Goal: Task Accomplishment & Management: Manage account settings

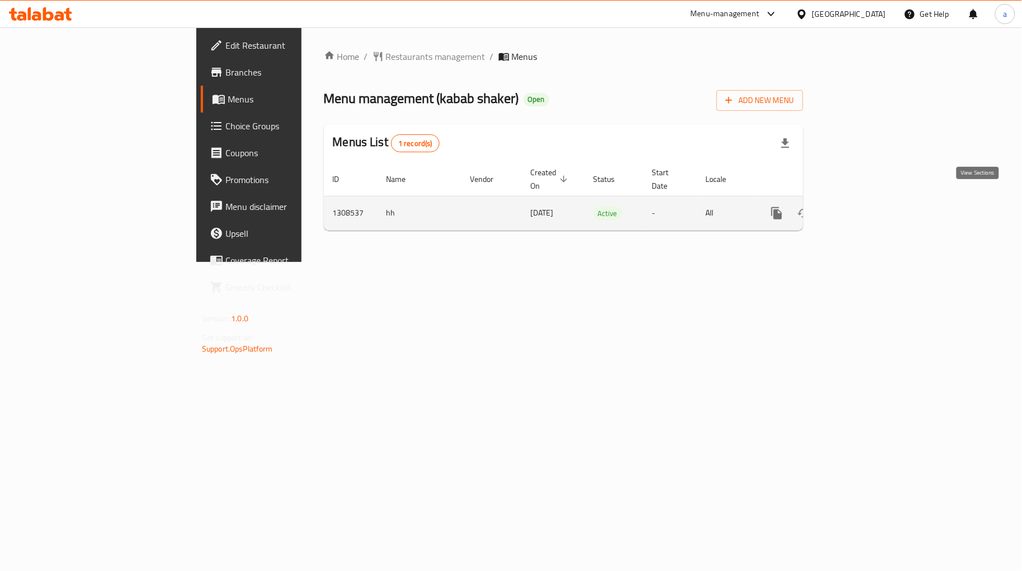
click at [871, 209] on link "enhanced table" at bounding box center [857, 213] width 27 height 27
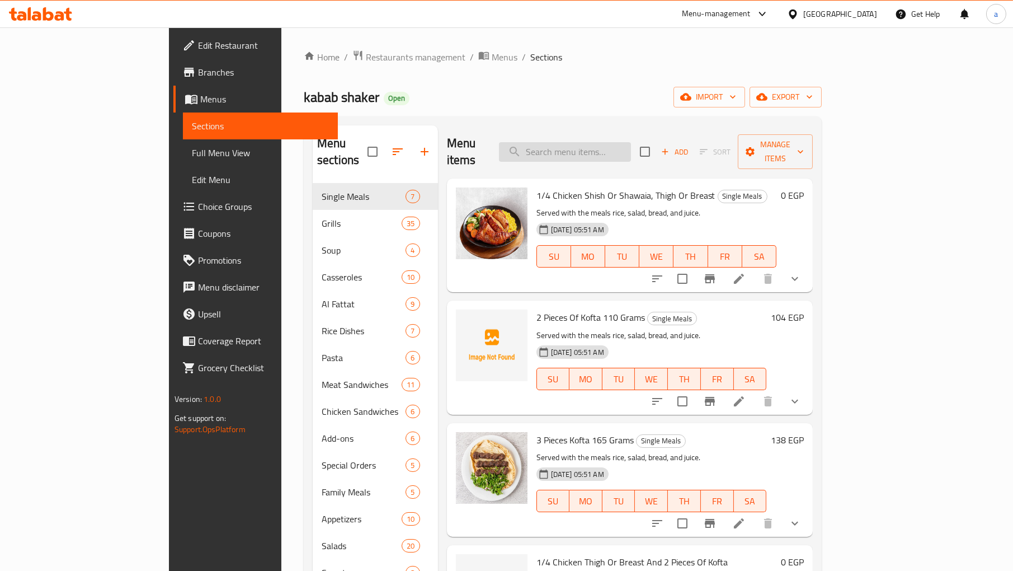
click at [631, 146] on input "search" at bounding box center [565, 152] width 132 height 20
paste input "1/4 Chicken Shish/Shawaia-Breast With Khalta-White Rice"
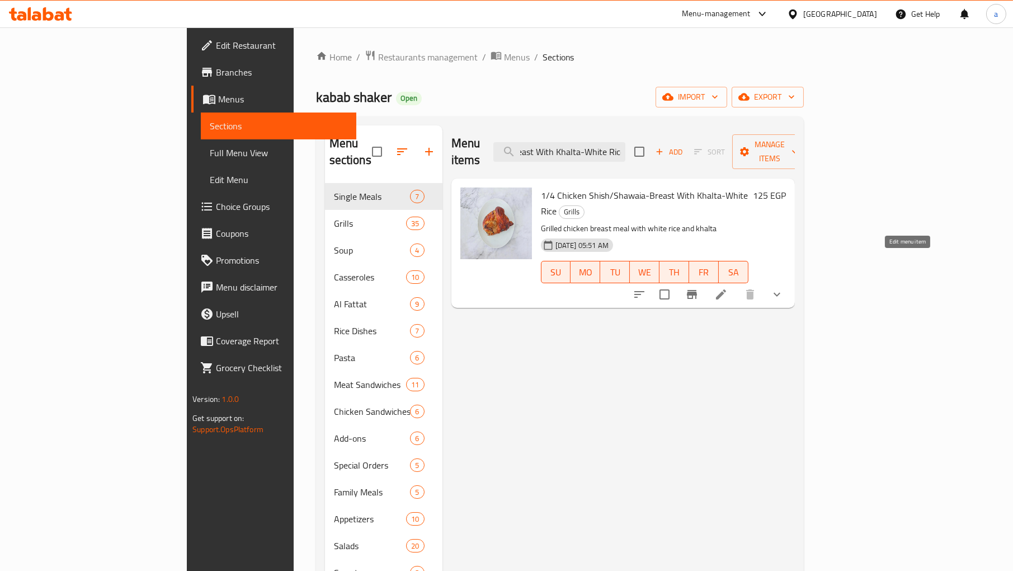
type input "1/4 Chicken Shish/Shawaia-Breast With Khalta-White Rice"
click at [728, 288] on icon at bounding box center [721, 294] width 13 height 13
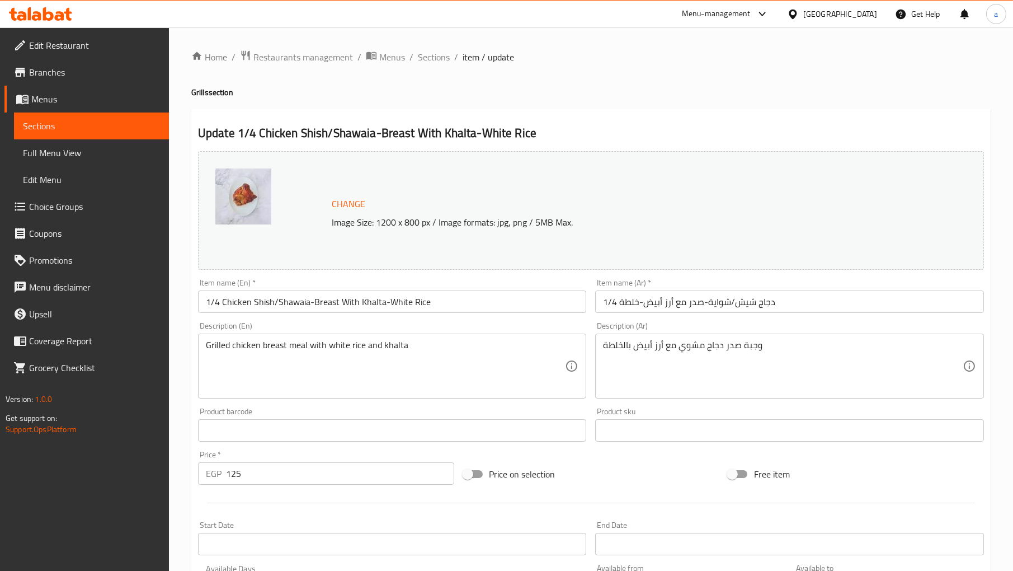
scroll to position [254, 0]
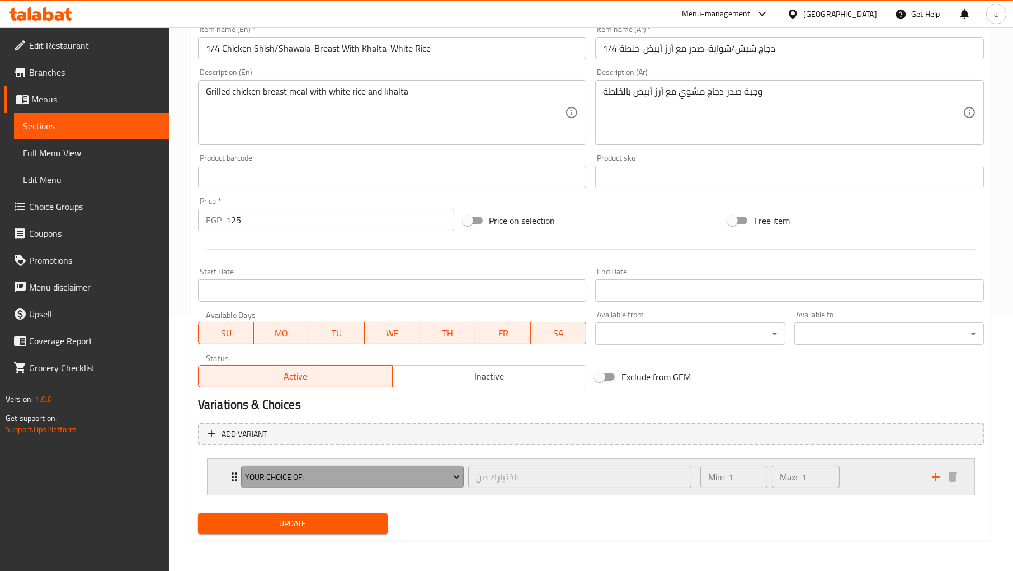
click at [446, 477] on span "Your Choice Of:" at bounding box center [352, 477] width 215 height 14
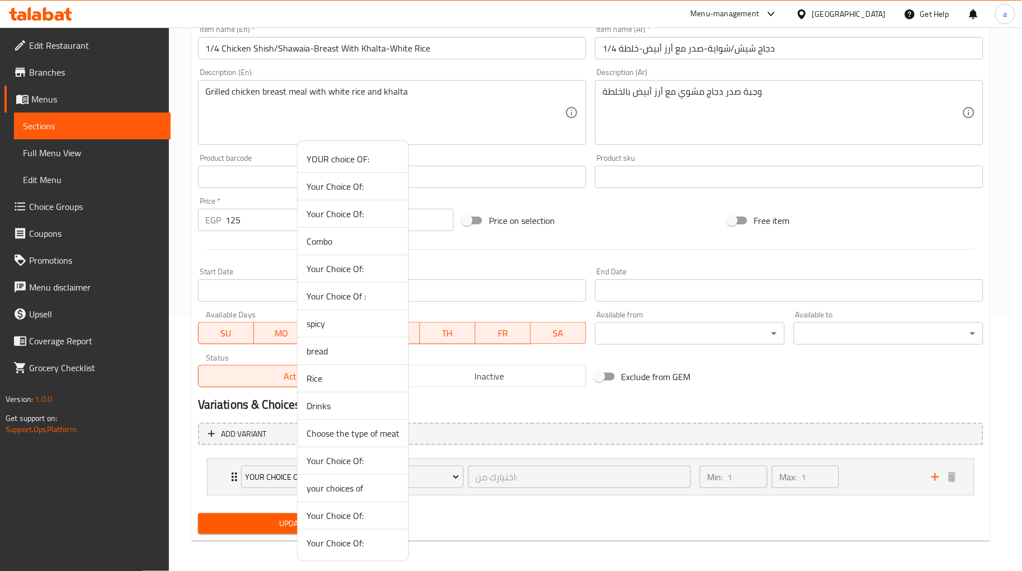
click at [448, 476] on div at bounding box center [511, 285] width 1022 height 571
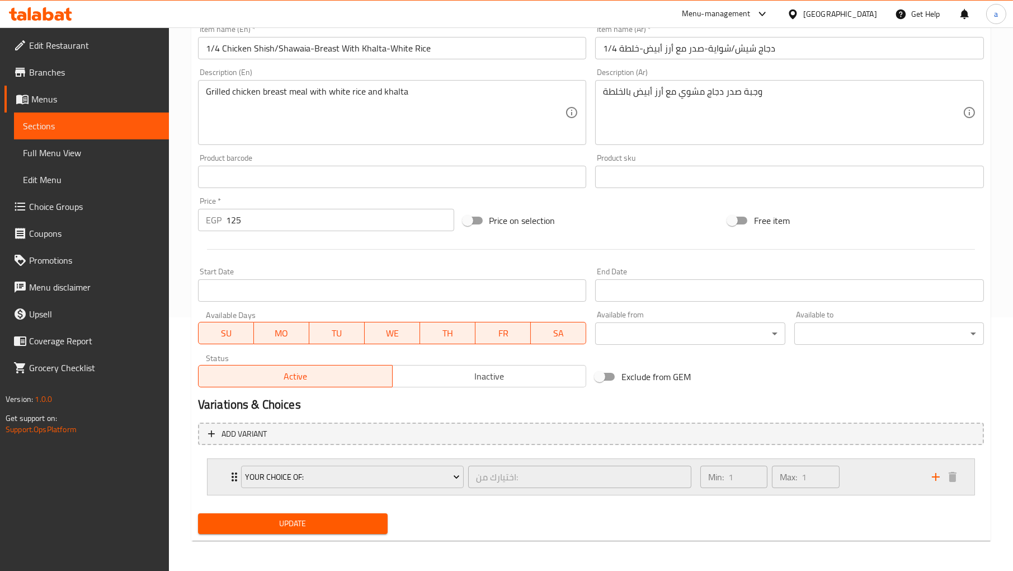
click at [886, 468] on div "Min: 1 ​ Max: 1 ​" at bounding box center [810, 477] width 232 height 36
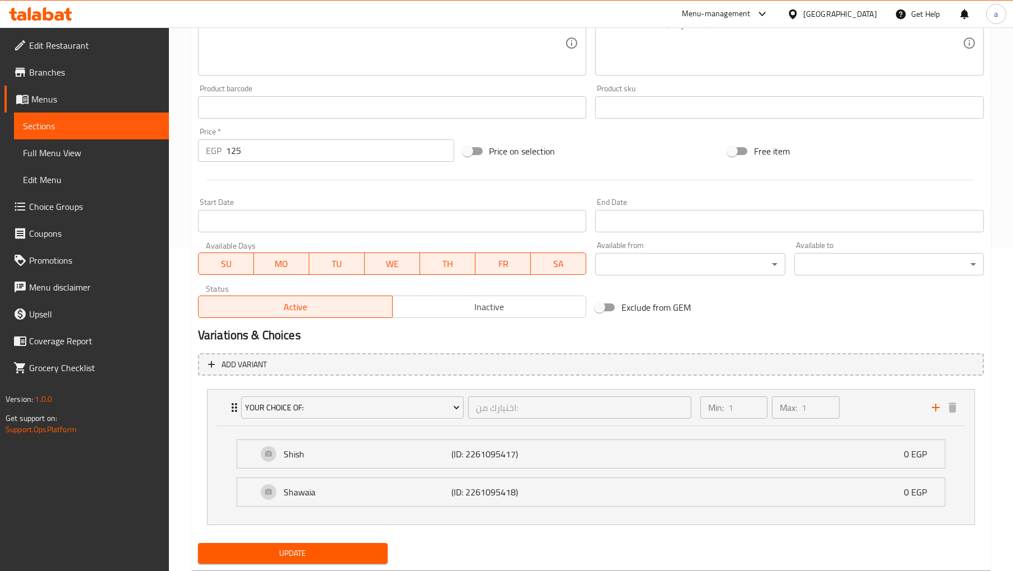
scroll to position [353, 0]
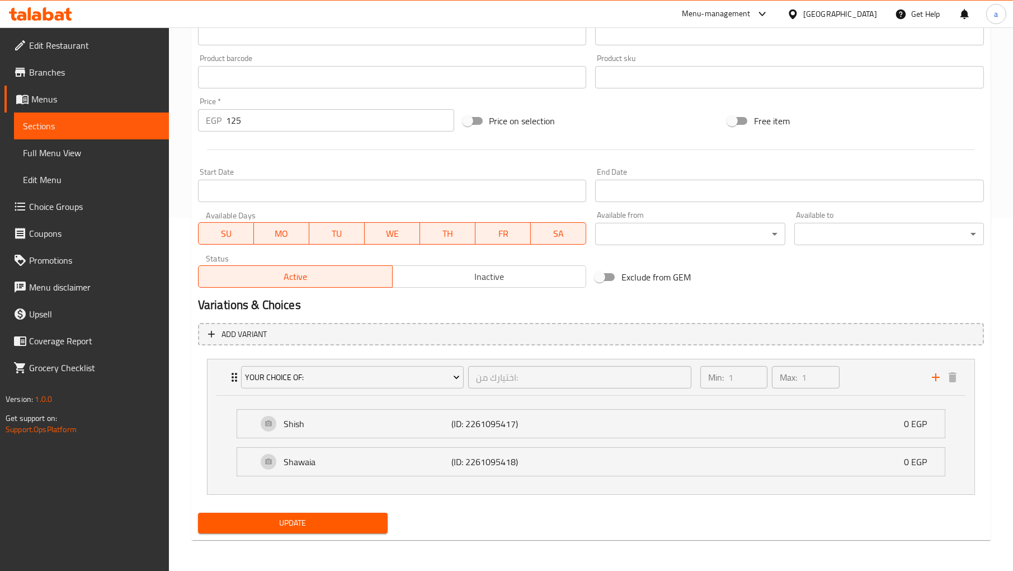
click at [633, 126] on div "Price on selection" at bounding box center [591, 121] width 265 height 30
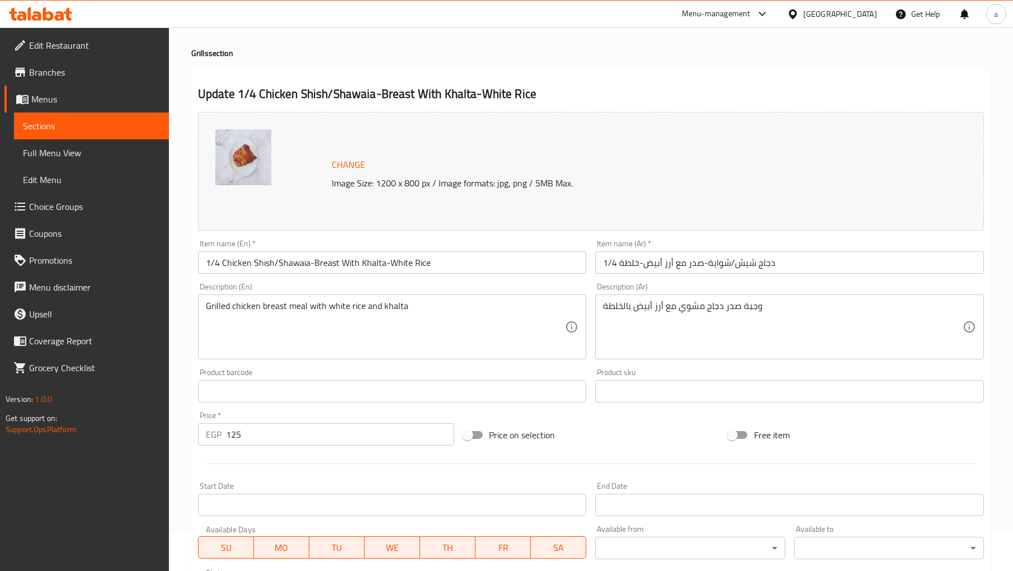
scroll to position [0, 0]
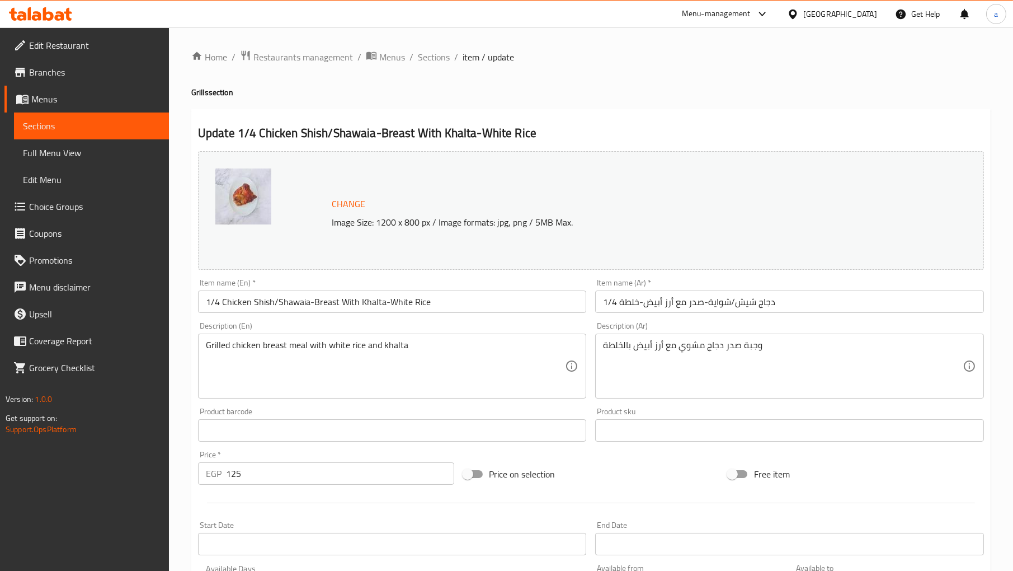
click at [64, 74] on span "Branches" at bounding box center [94, 71] width 131 height 13
